Goal: Find specific page/section: Find specific page/section

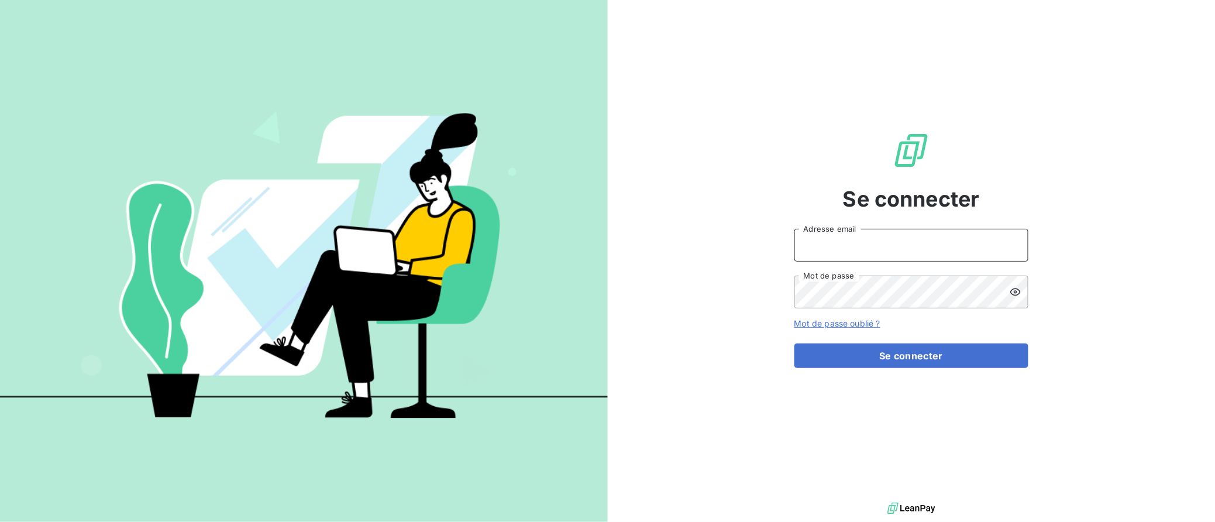
type input "[EMAIL_ADDRESS][DOMAIN_NAME]"
click at [911, 355] on button "Se connecter" at bounding box center [911, 355] width 234 height 25
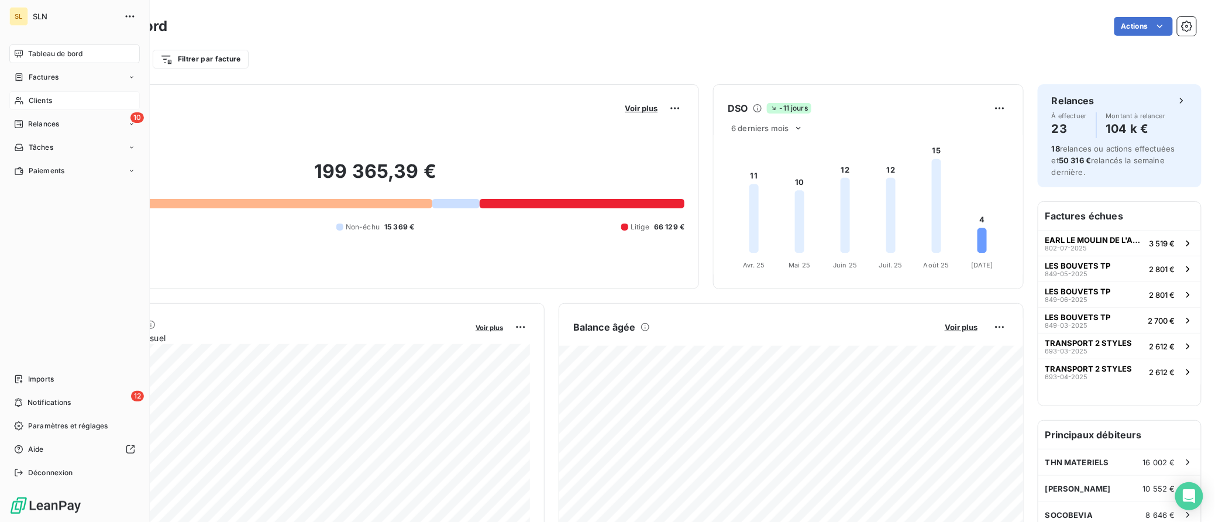
click at [36, 105] on span "Clients" at bounding box center [40, 100] width 23 height 11
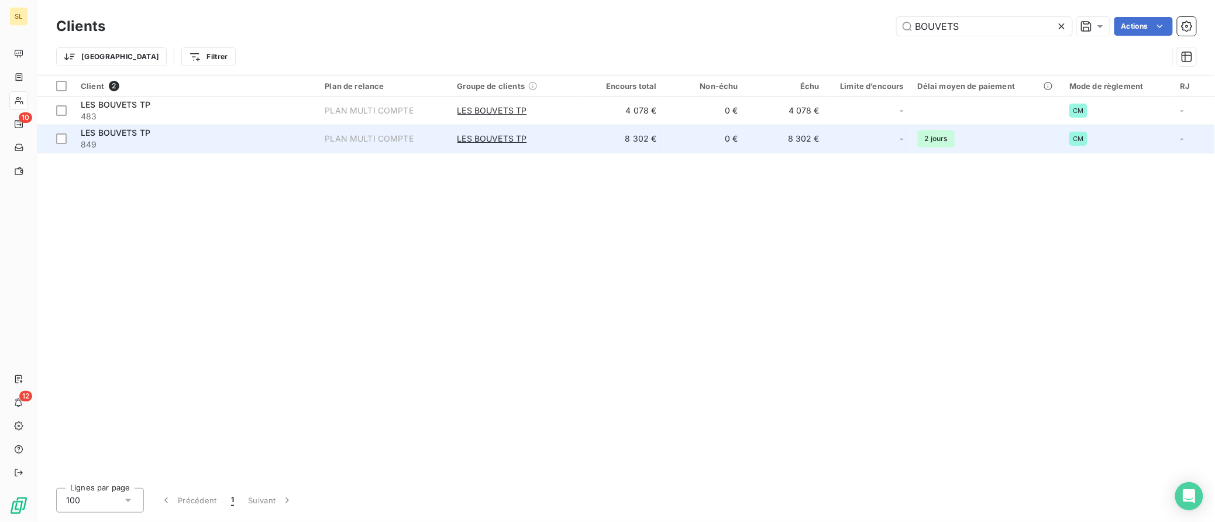
type input "BOUVETS"
click at [96, 133] on span "LES BOUVETS TP" at bounding box center [116, 133] width 70 height 10
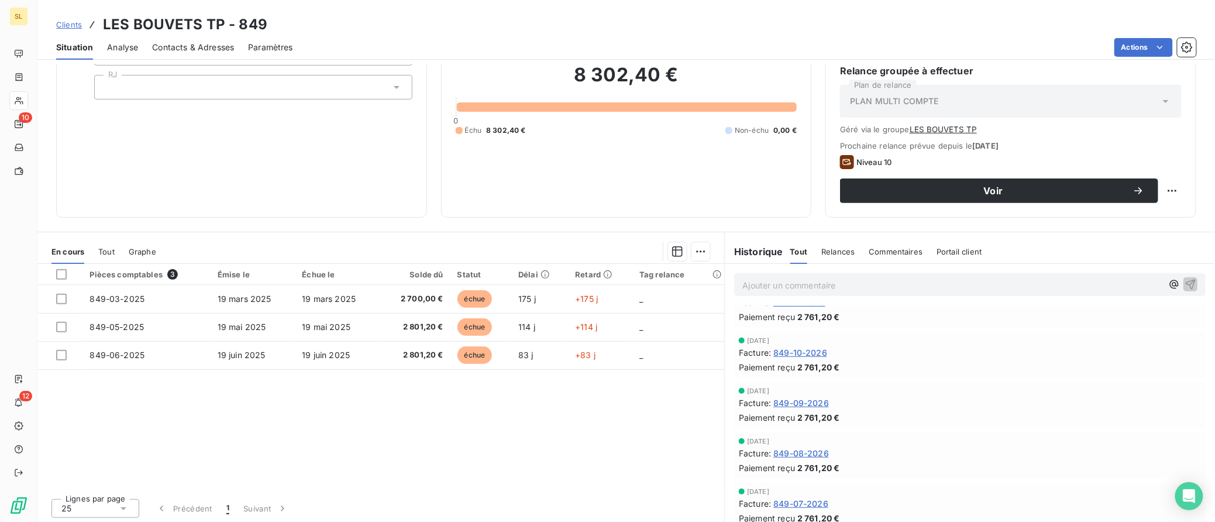
scroll to position [2199, 0]
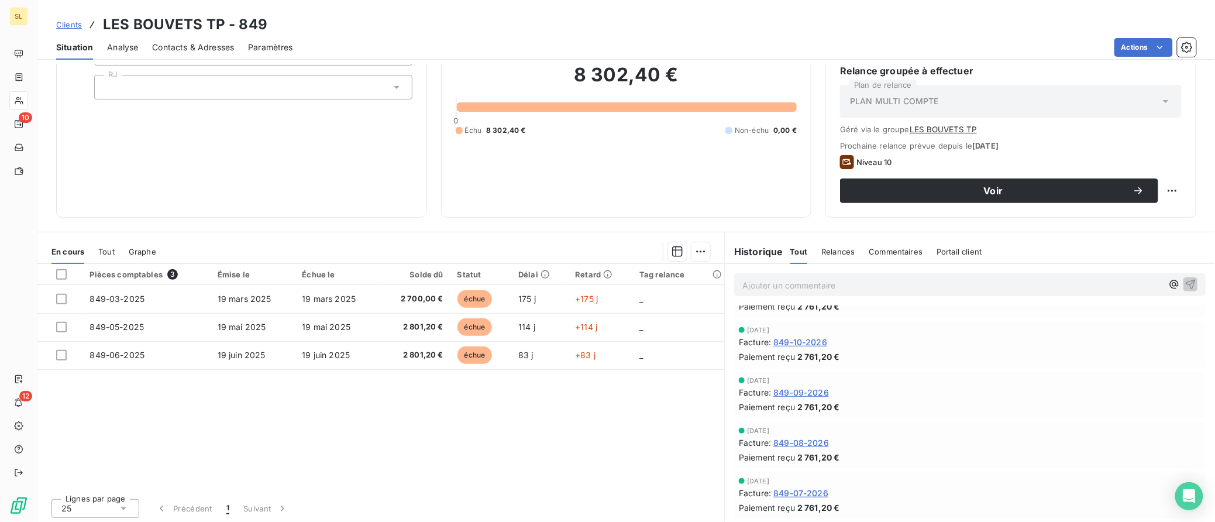
click at [907, 253] on span "Commentaires" at bounding box center [896, 251] width 54 height 9
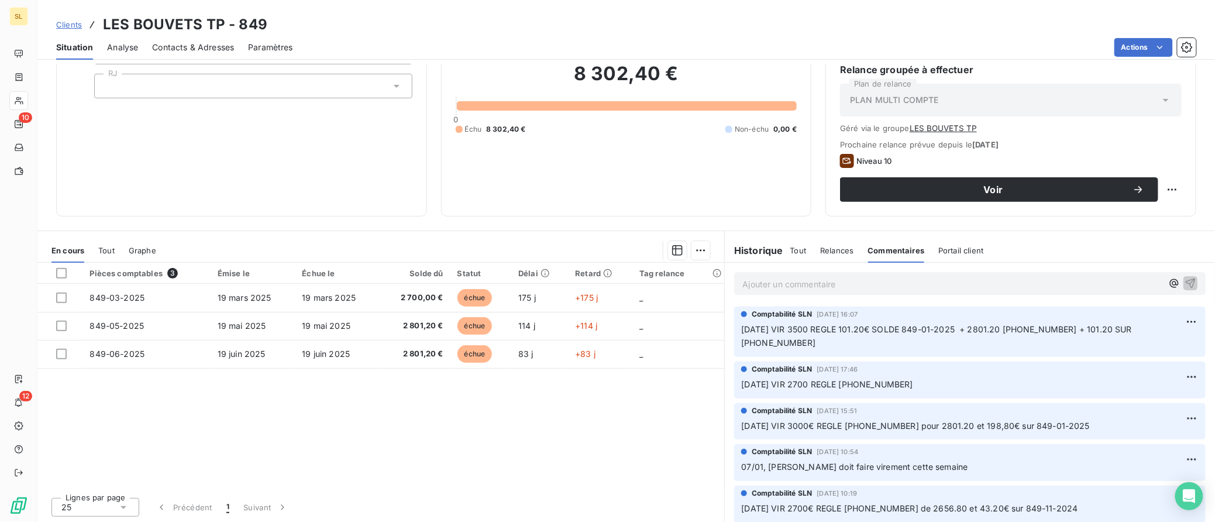
scroll to position [104, 0]
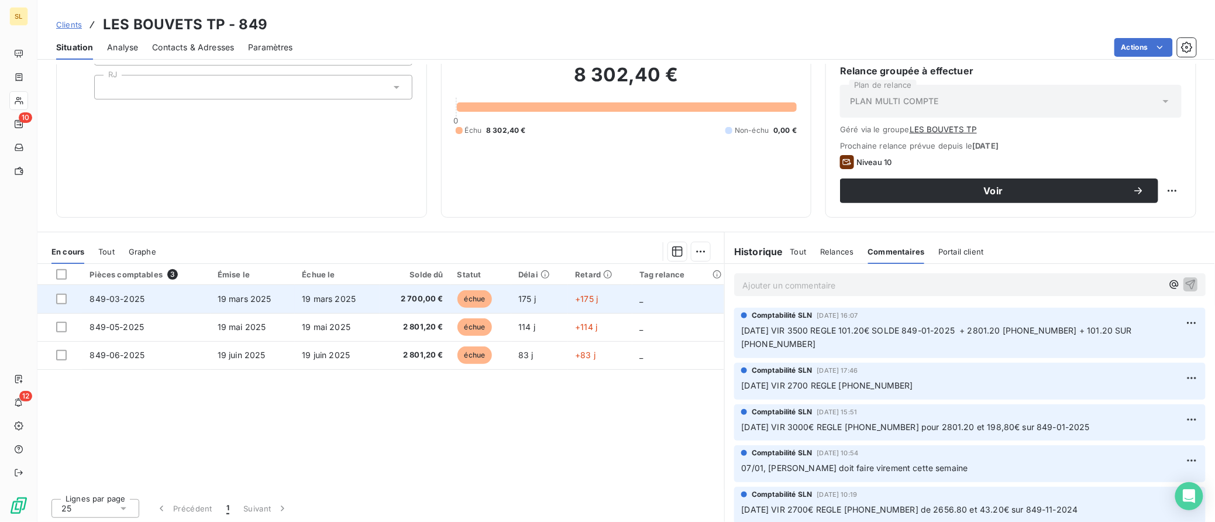
click at [113, 294] on span "849-03-2025" at bounding box center [116, 299] width 55 height 10
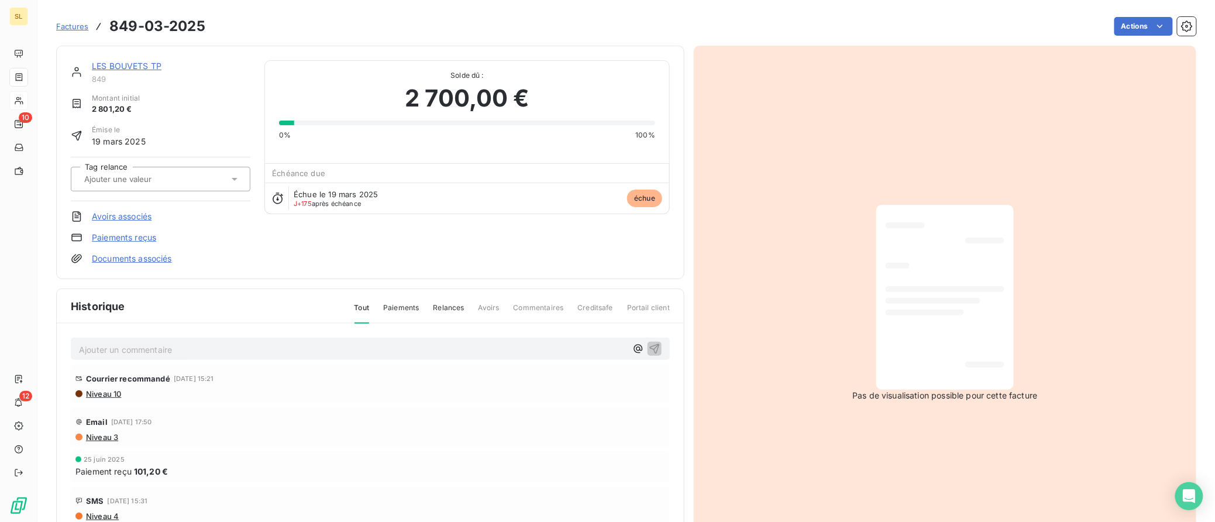
click at [71, 26] on span "Factures" at bounding box center [72, 26] width 32 height 9
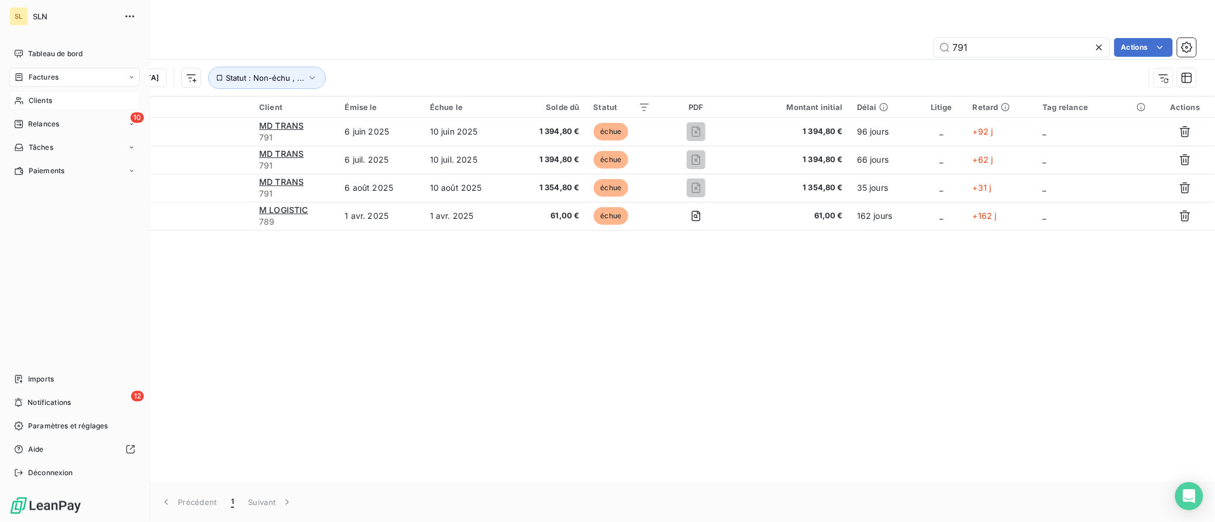
click at [30, 102] on span "Clients" at bounding box center [40, 100] width 23 height 11
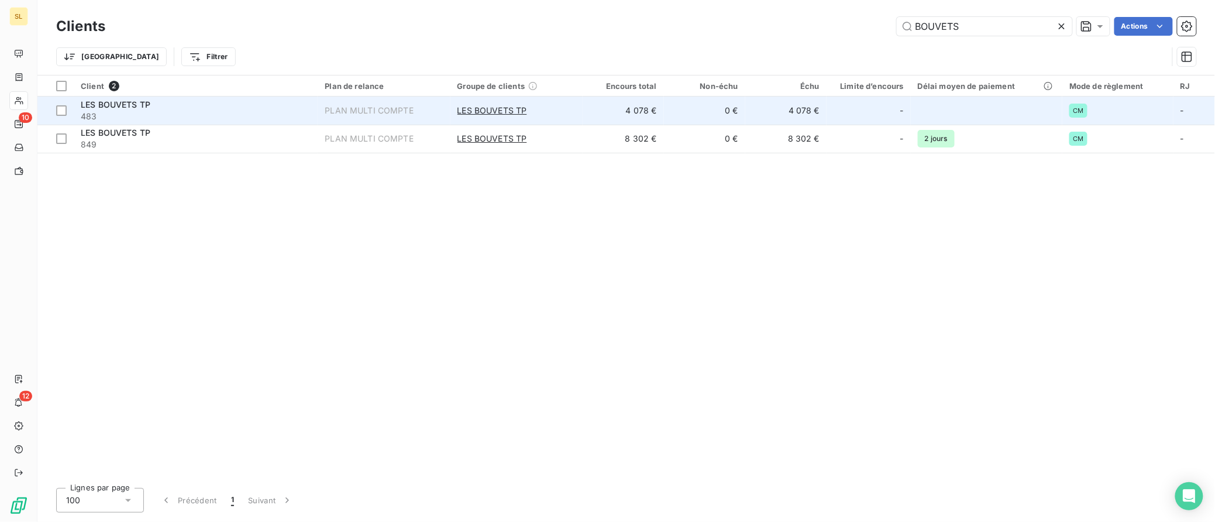
click at [106, 106] on span "LES BOUVETS TP" at bounding box center [116, 104] width 70 height 10
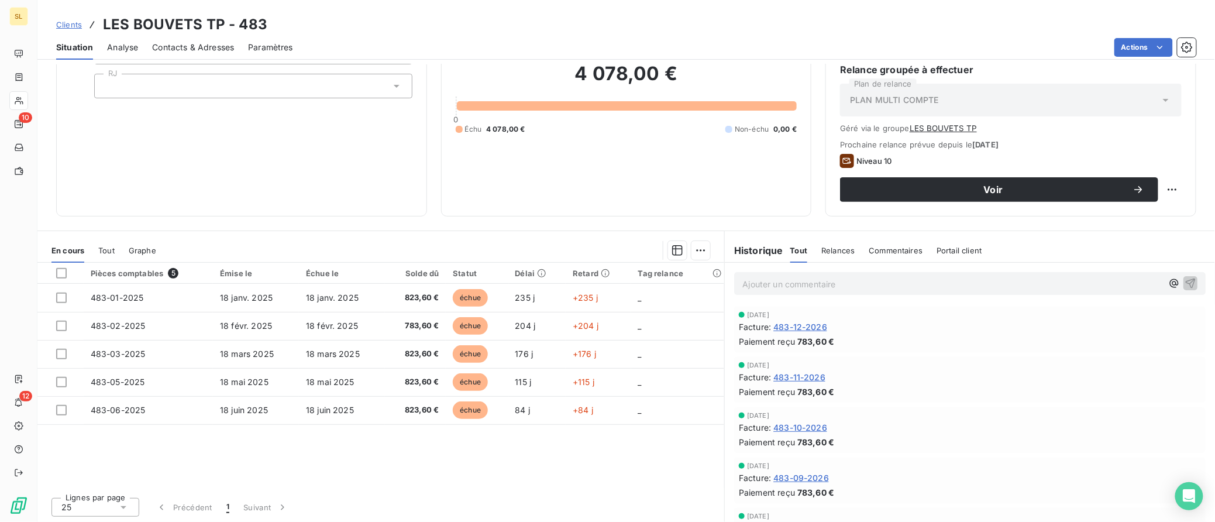
scroll to position [104, 0]
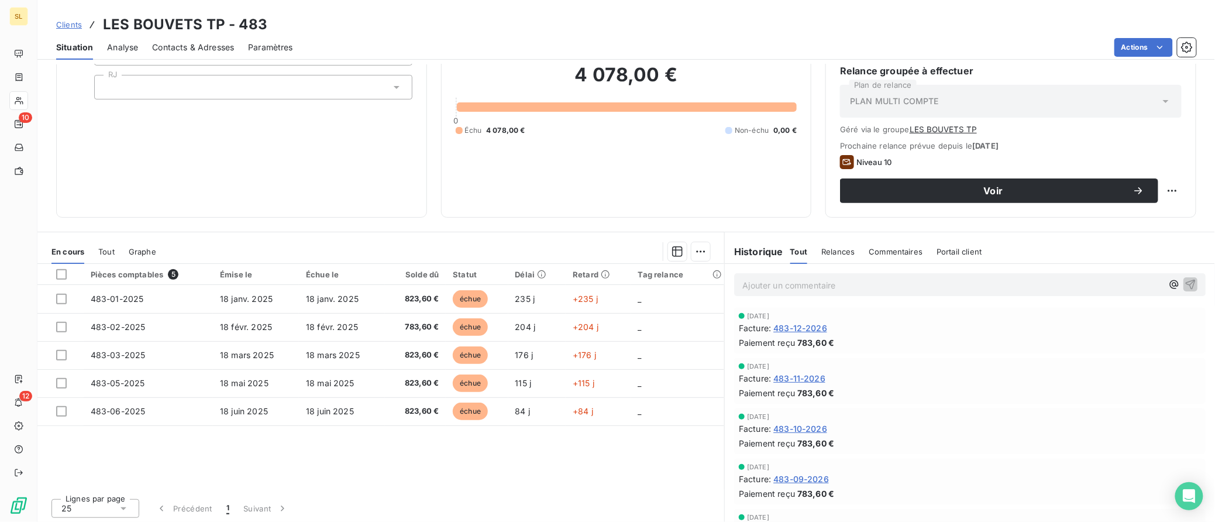
click at [886, 250] on span "Commentaires" at bounding box center [896, 251] width 54 height 9
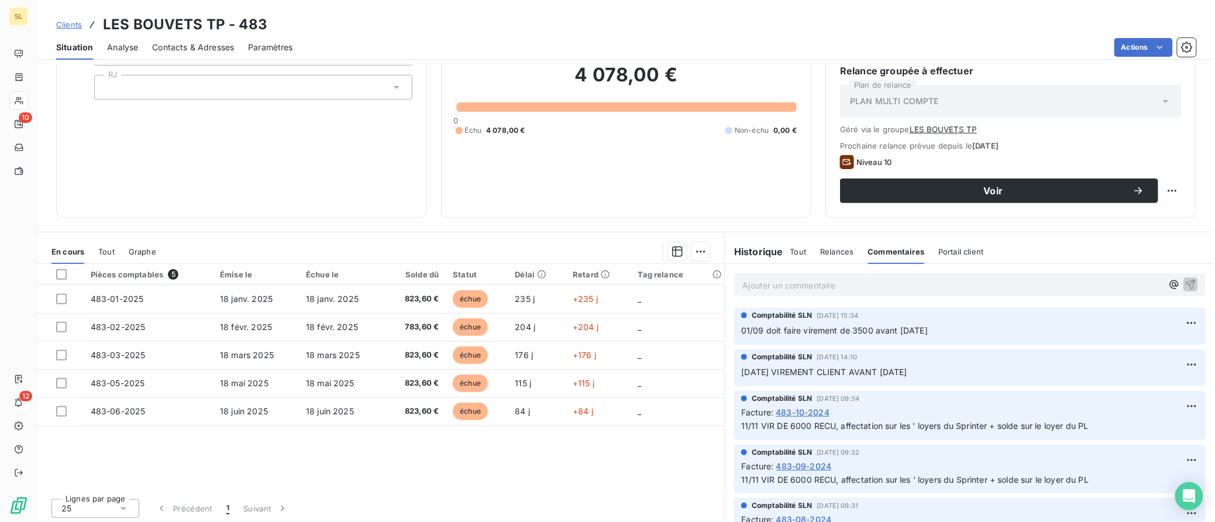
click at [65, 25] on span "Clients" at bounding box center [69, 24] width 26 height 9
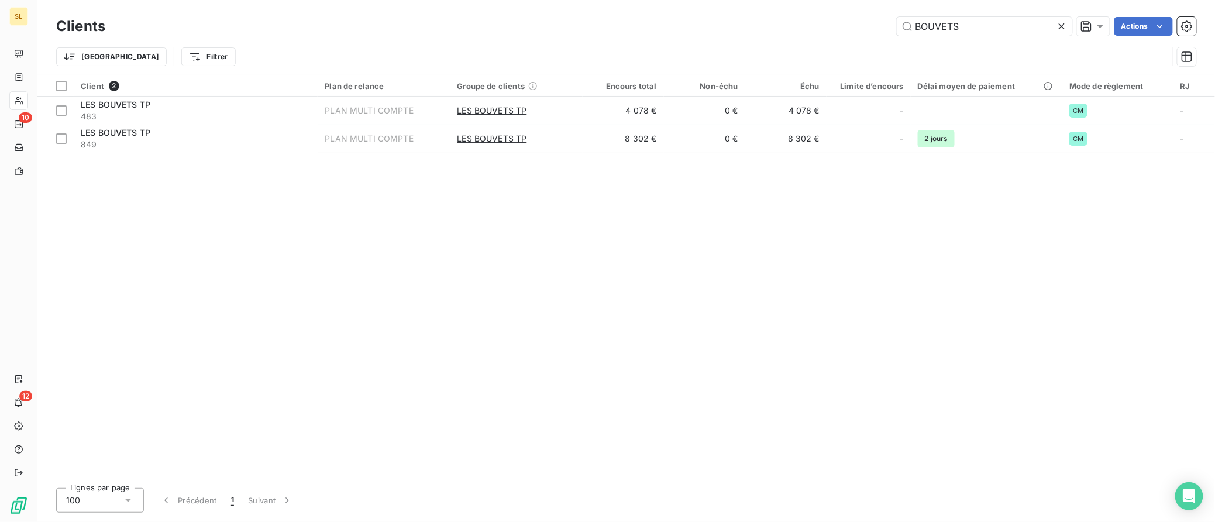
click at [1061, 29] on icon at bounding box center [1062, 26] width 12 height 12
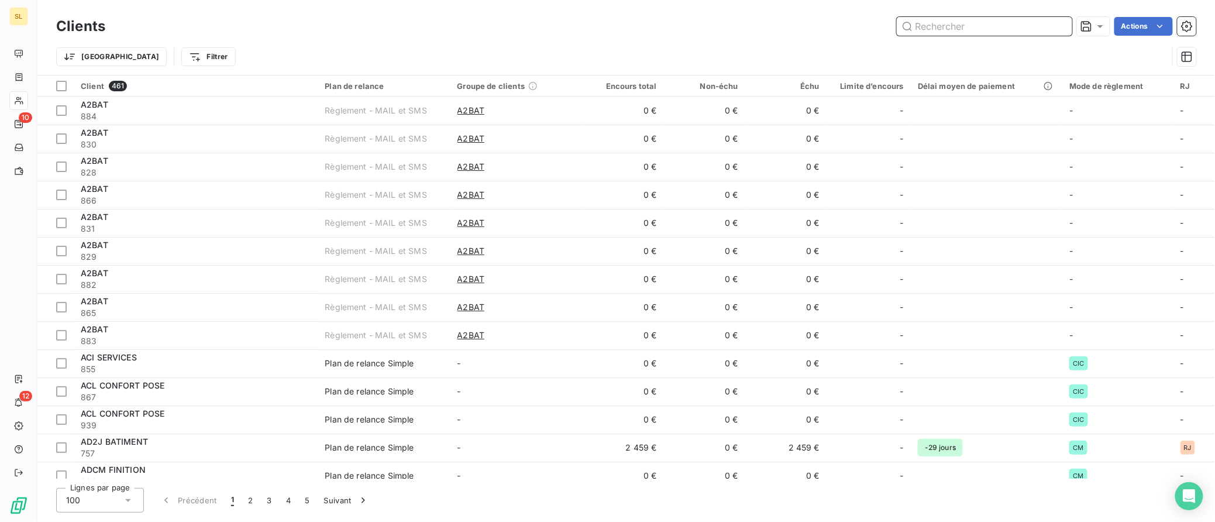
click at [969, 29] on input "text" at bounding box center [984, 26] width 175 height 19
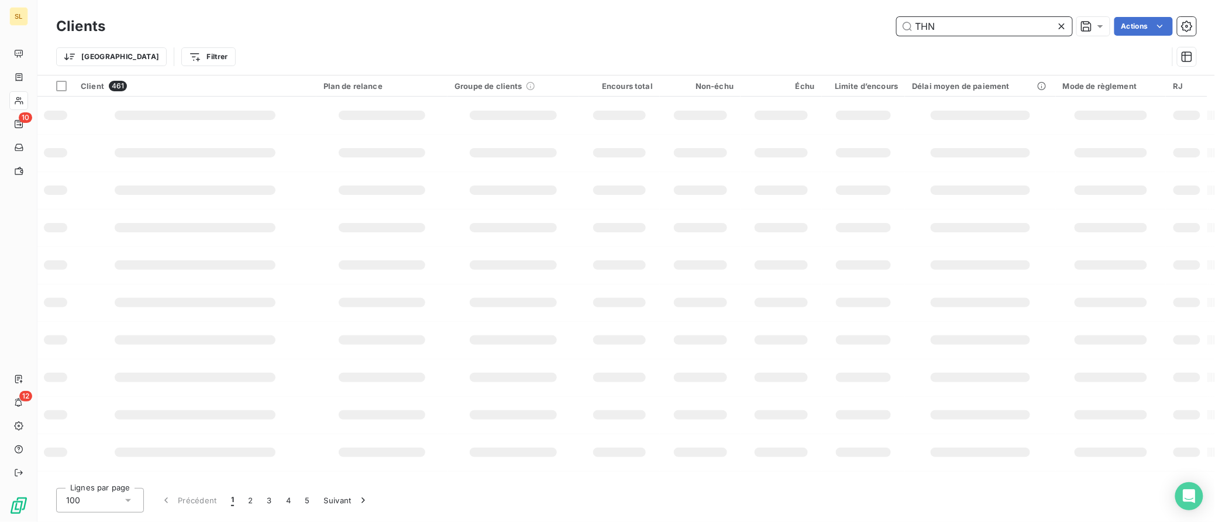
type input "THN"
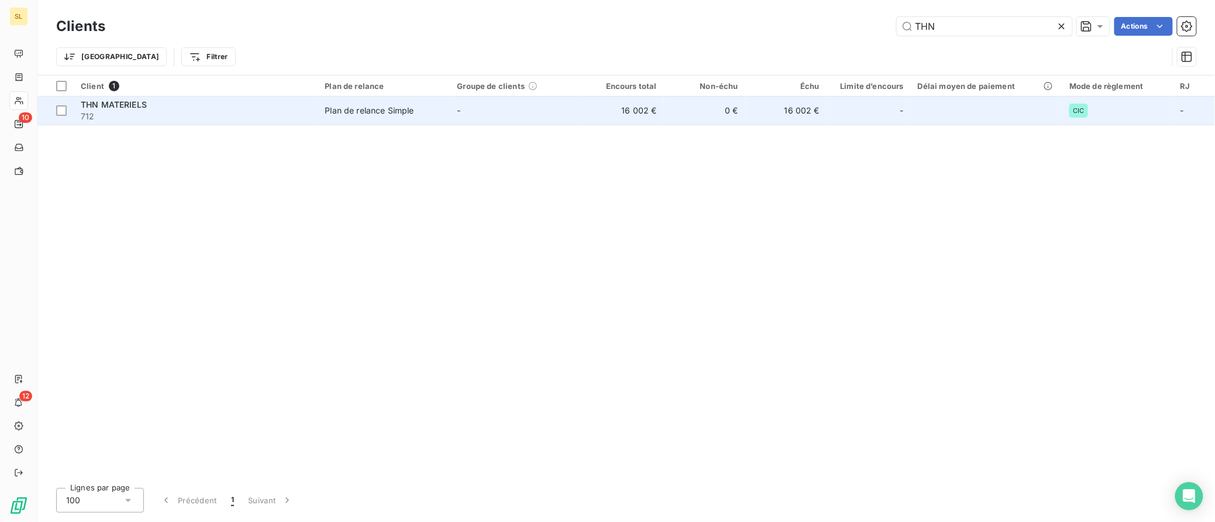
click at [87, 102] on span "THN MATERIELS" at bounding box center [114, 104] width 66 height 10
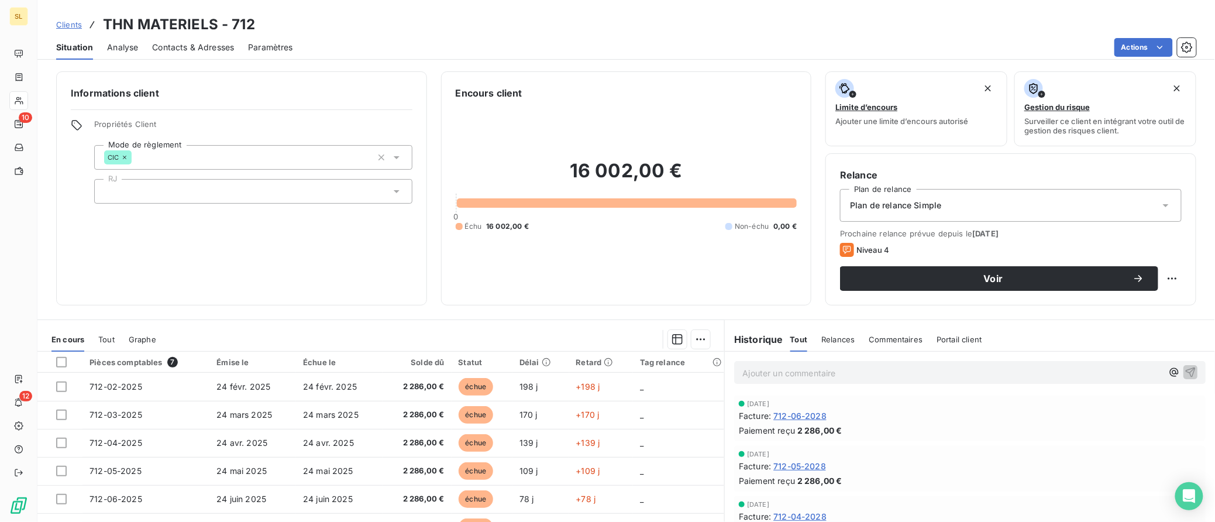
click at [904, 337] on span "Commentaires" at bounding box center [896, 339] width 54 height 9
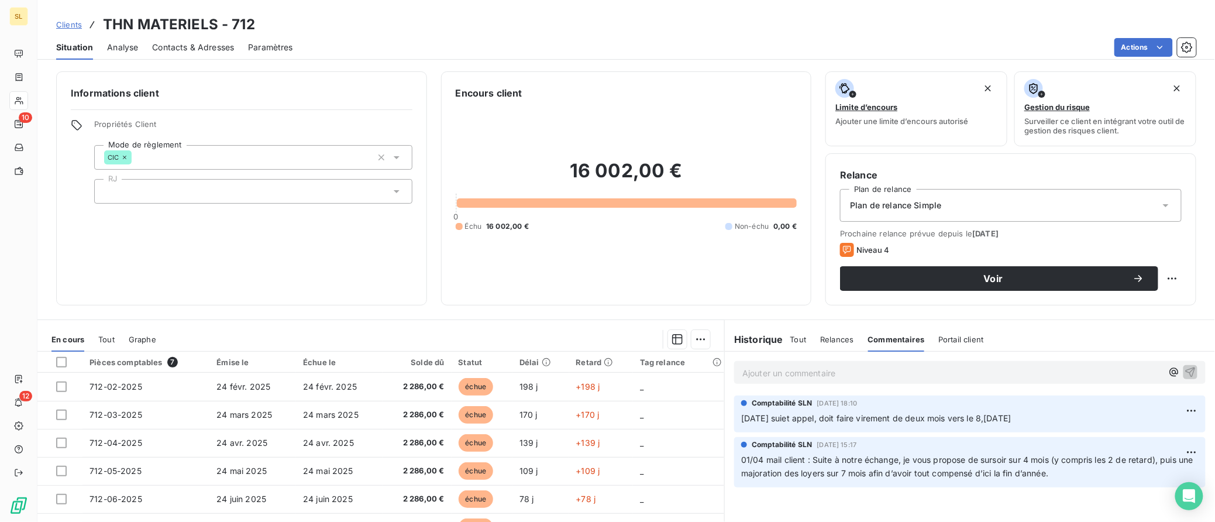
click at [72, 26] on span "Clients" at bounding box center [69, 24] width 26 height 9
